Goal: Find specific page/section: Find specific page/section

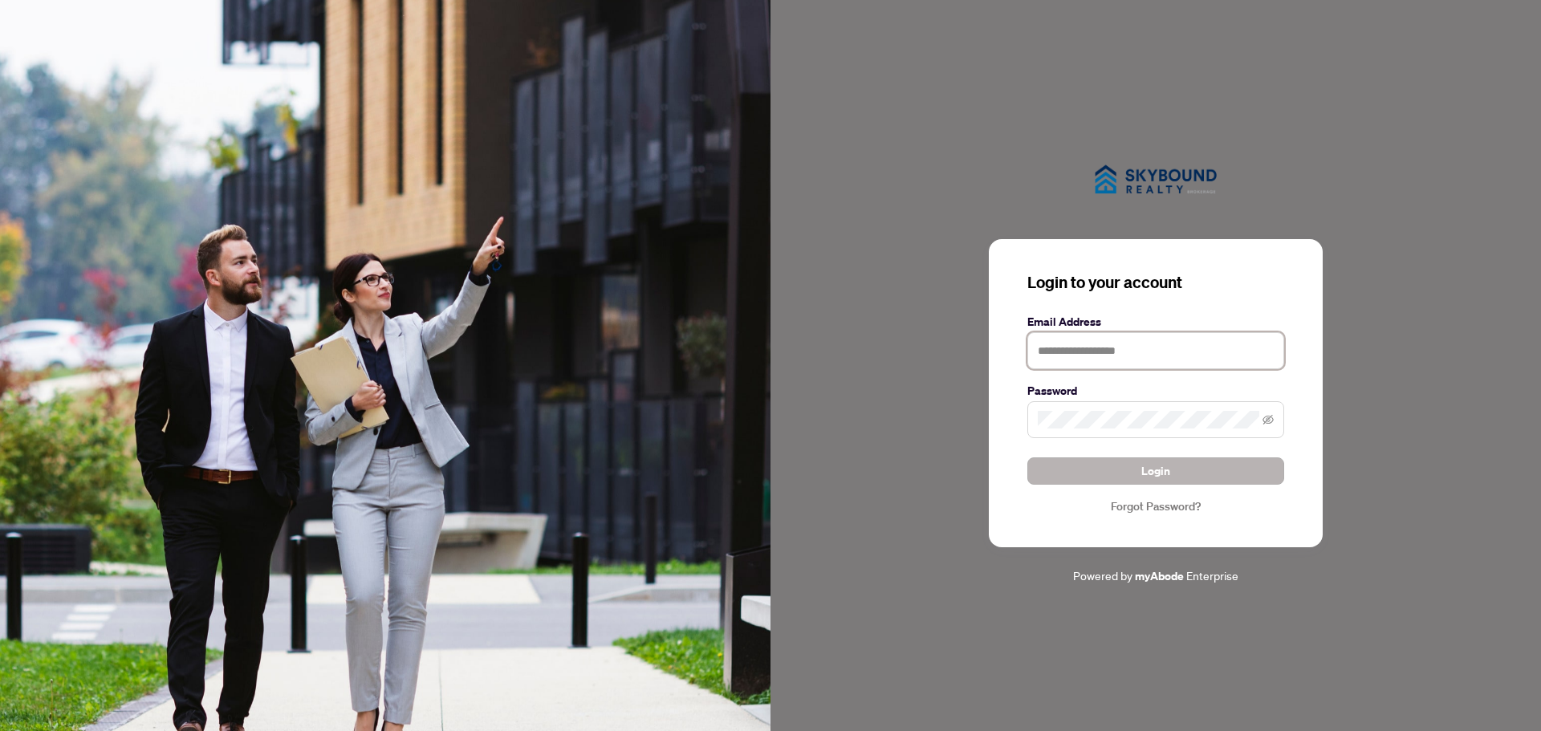
type input "**********"
click at [1144, 462] on span "Login" at bounding box center [1156, 471] width 29 height 26
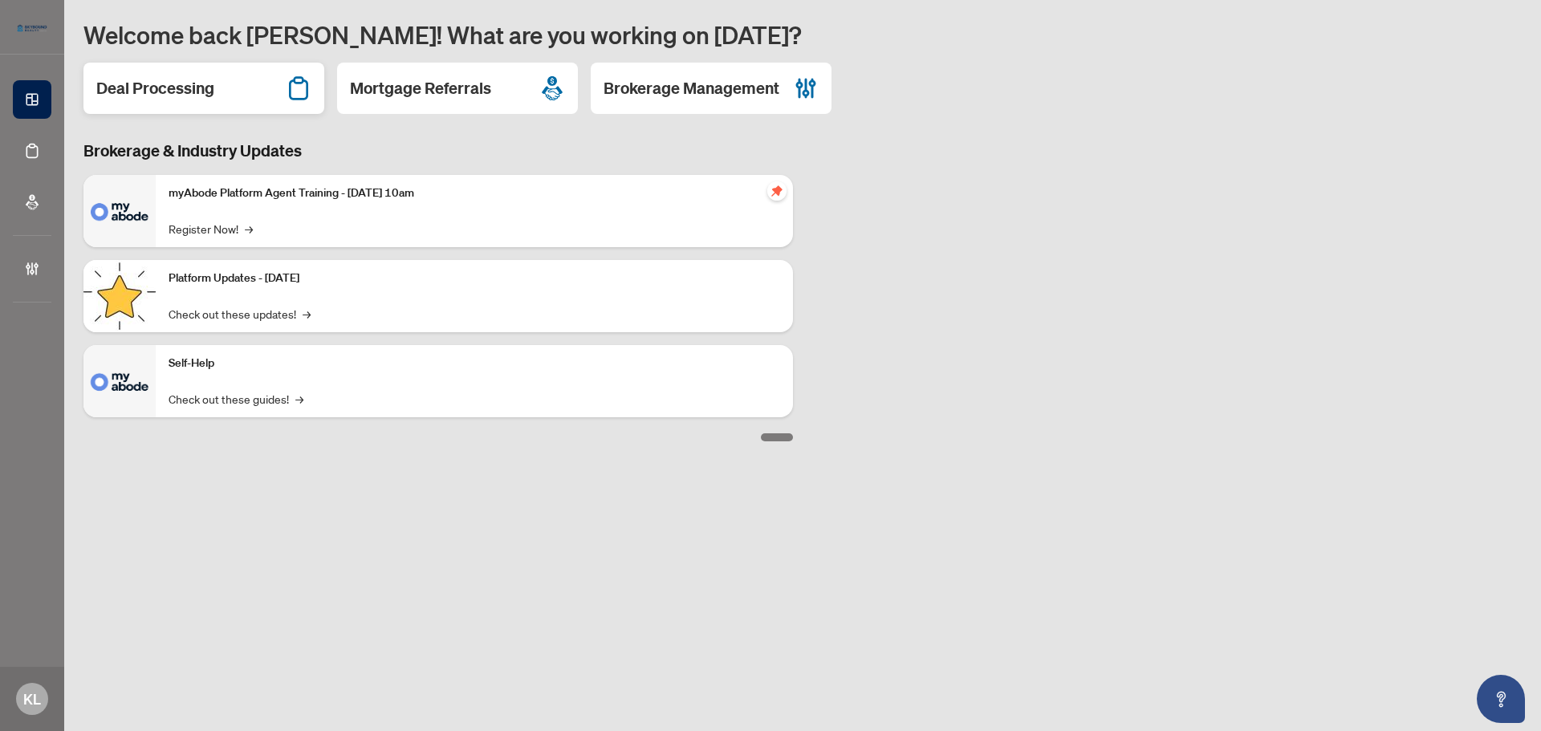
click at [206, 95] on h2 "Deal Processing" at bounding box center [155, 88] width 118 height 22
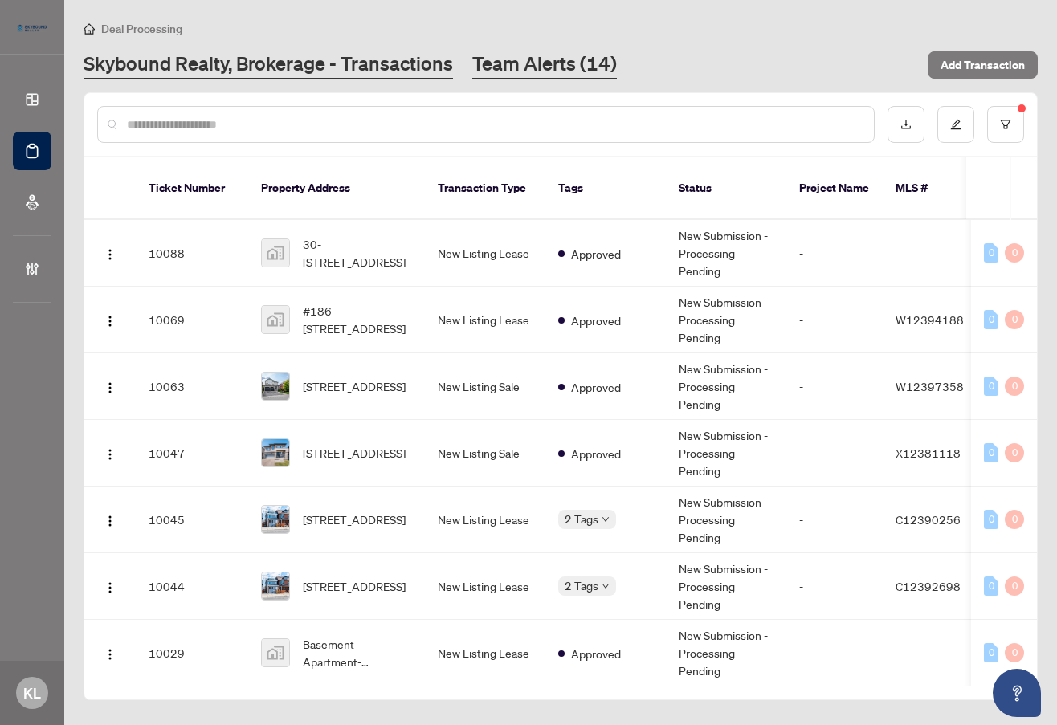
click at [522, 63] on link "Team Alerts (14)" at bounding box center [544, 65] width 145 height 29
